Goal: Task Accomplishment & Management: Use online tool/utility

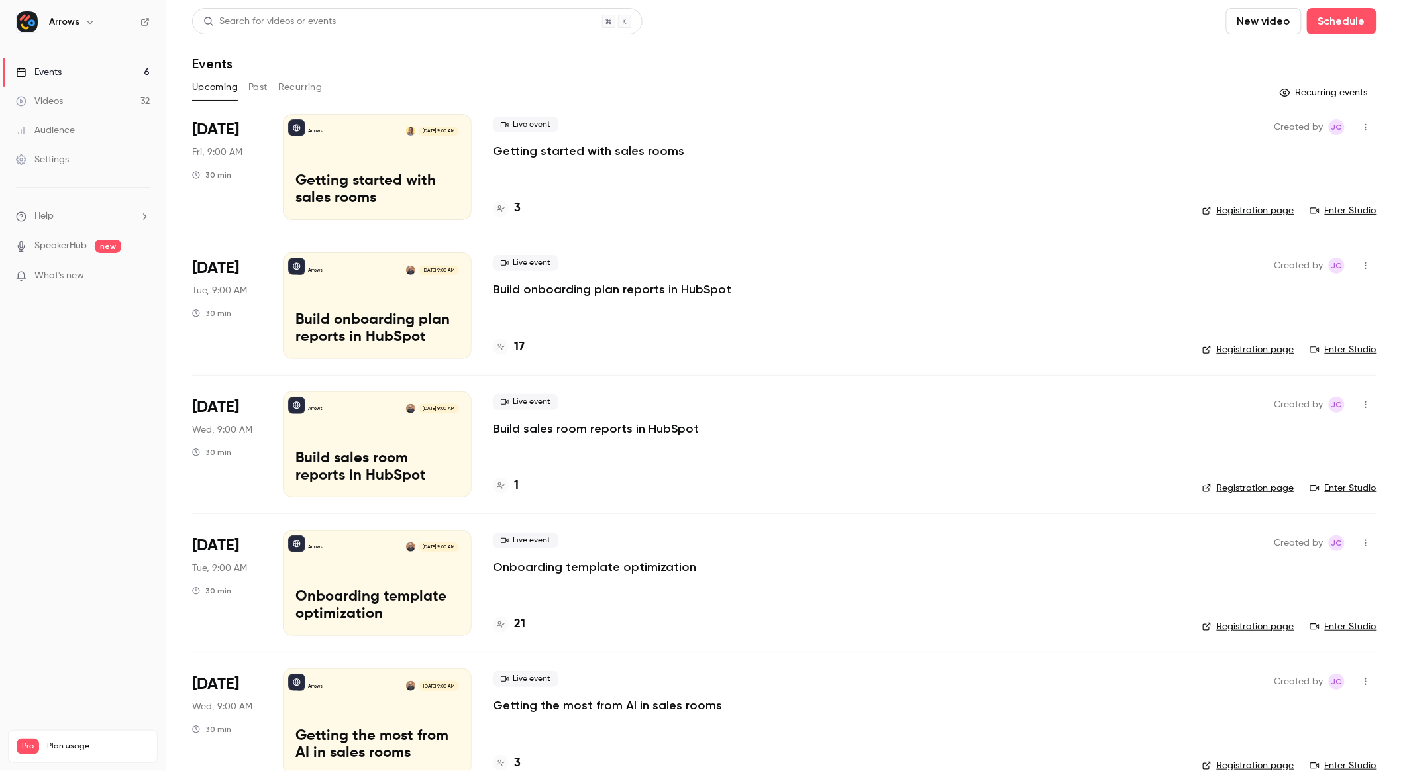
click at [394, 163] on div "Arrows [DATE] 9:00 AM Getting started with sales rooms" at bounding box center [377, 167] width 189 height 106
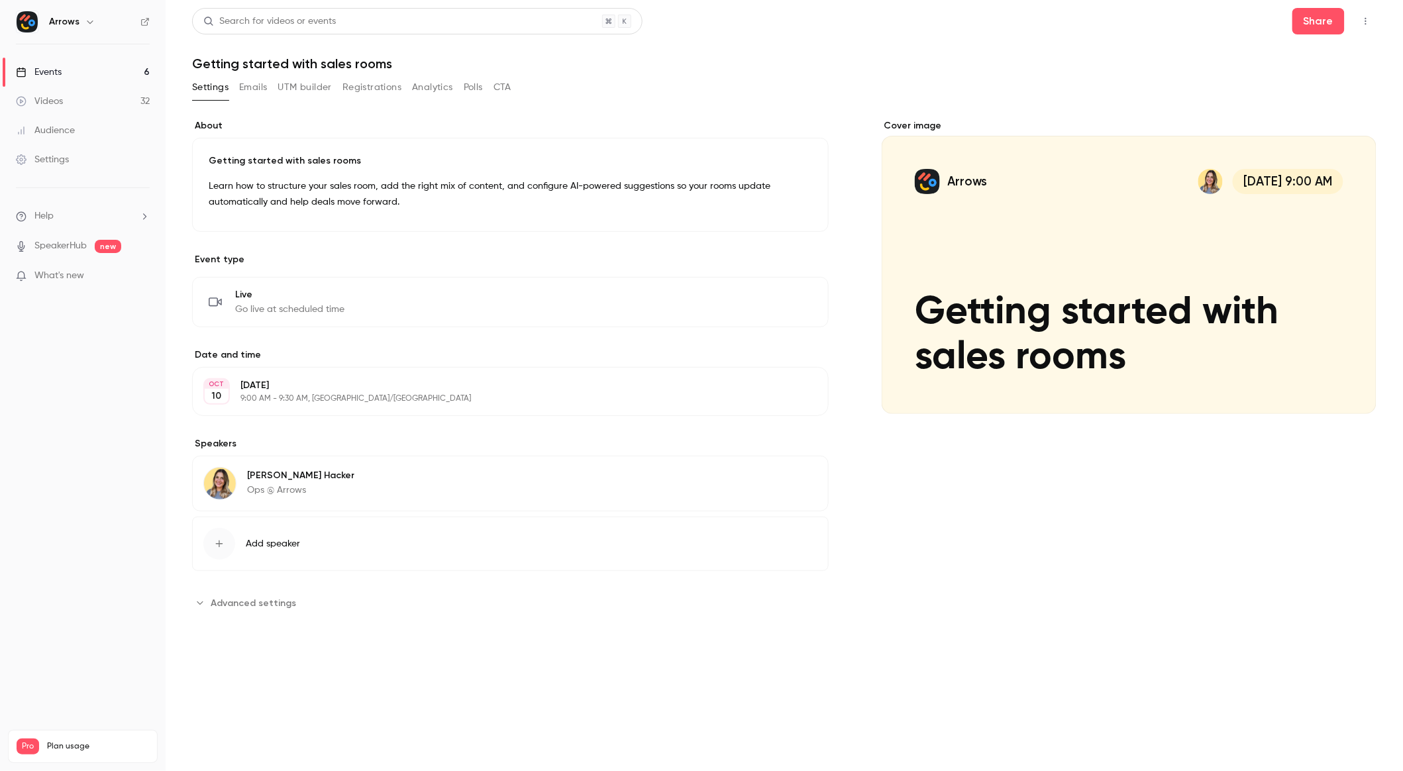
click at [60, 247] on link "SpeakerHub" at bounding box center [60, 246] width 52 height 14
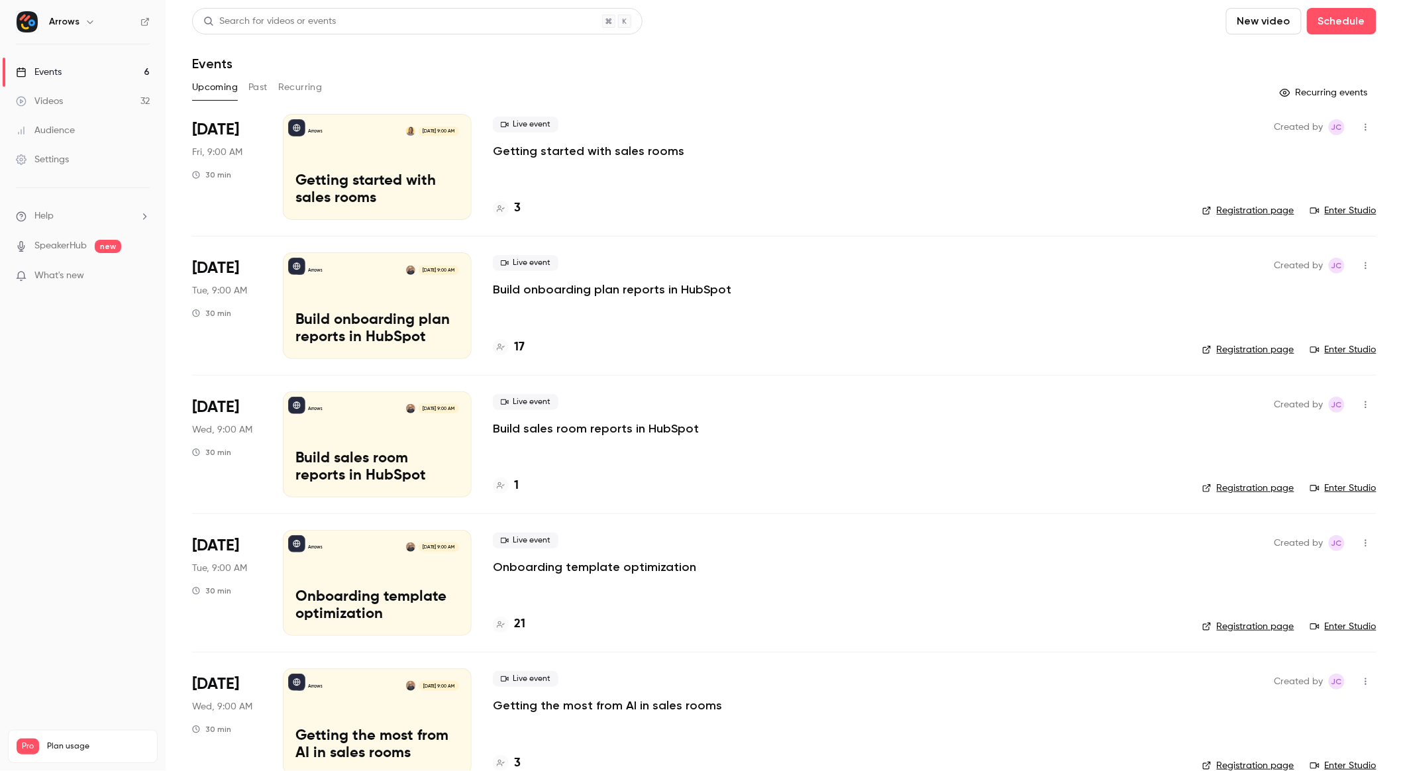
click at [1338, 209] on link "Enter Studio" at bounding box center [1343, 210] width 66 height 13
